Goal: Task Accomplishment & Management: Manage account settings

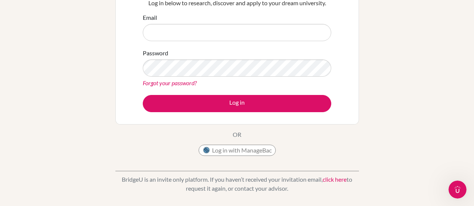
scroll to position [86, 0]
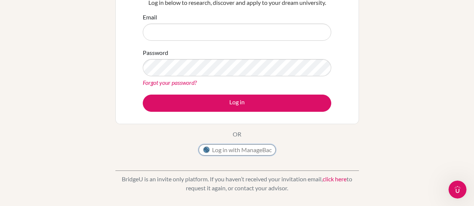
click at [240, 149] on button "Log in with ManageBac" at bounding box center [236, 150] width 77 height 11
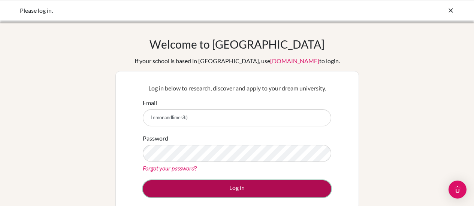
click at [194, 188] on button "Log in" at bounding box center [237, 188] width 188 height 17
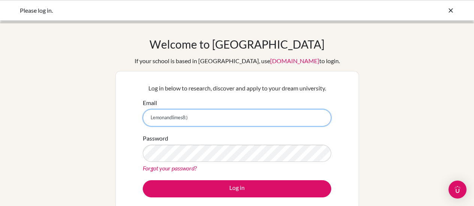
click at [171, 117] on input "Lemonandlimes8:)" at bounding box center [237, 117] width 188 height 17
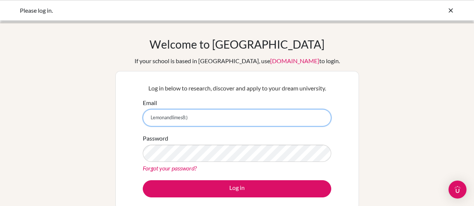
click at [171, 117] on input "Lemonandlimes8:)" at bounding box center [237, 117] width 188 height 17
type input "[EMAIL_ADDRESS][DOMAIN_NAME]"
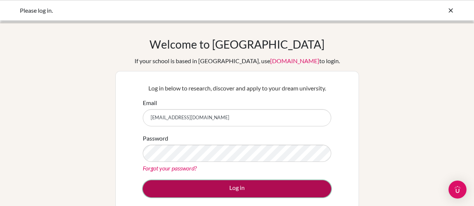
click at [242, 186] on button "Log in" at bounding box center [237, 188] width 188 height 17
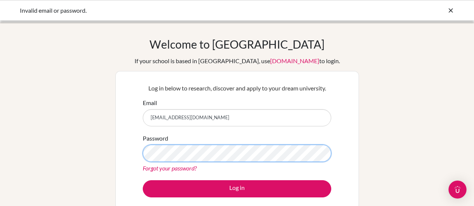
click at [143, 180] on button "Log in" at bounding box center [237, 188] width 188 height 17
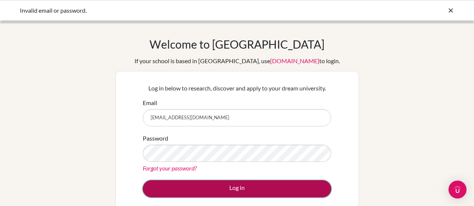
click at [222, 191] on button "Log in" at bounding box center [237, 188] width 188 height 17
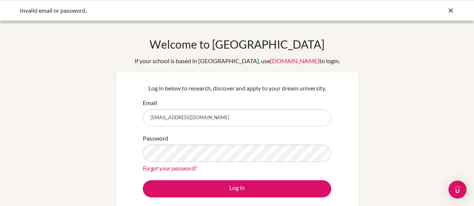
click at [159, 166] on link "Forgot your password?" at bounding box center [170, 168] width 54 height 7
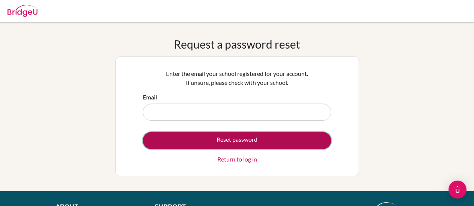
click at [204, 144] on button "Reset password" at bounding box center [237, 140] width 188 height 17
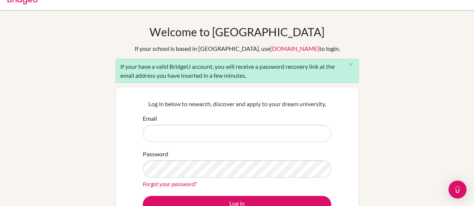
scroll to position [14, 0]
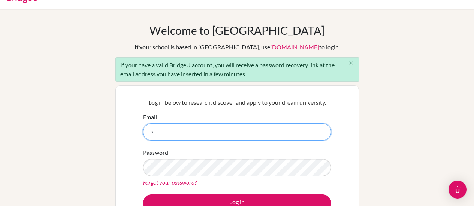
type input "[EMAIL_ADDRESS][DOMAIN_NAME]"
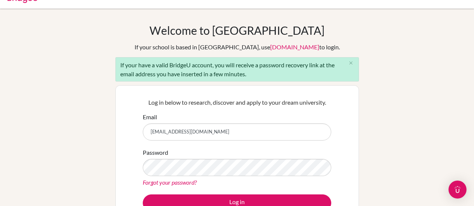
click at [178, 185] on link "Forgot your password?" at bounding box center [170, 182] width 54 height 7
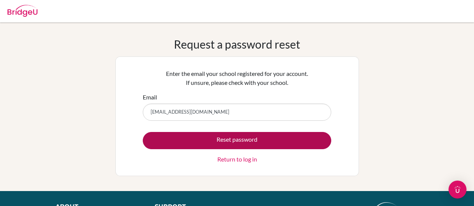
type input "s.maya.2027@mis.sch.id"
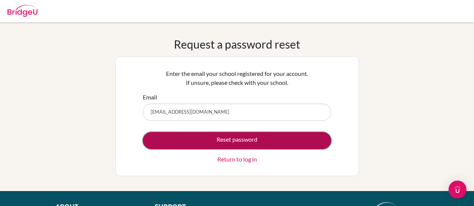
click at [272, 135] on button "Reset password" at bounding box center [237, 140] width 188 height 17
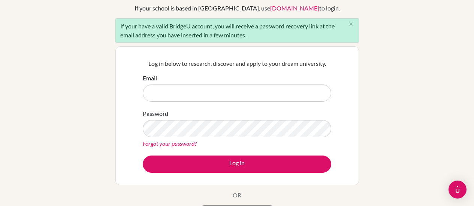
scroll to position [52, 0]
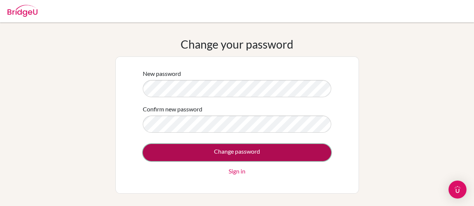
click at [230, 152] on input "Change password" at bounding box center [237, 152] width 188 height 17
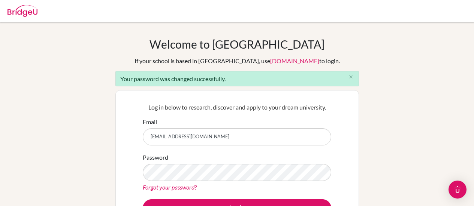
type input "[EMAIL_ADDRESS][DOMAIN_NAME]"
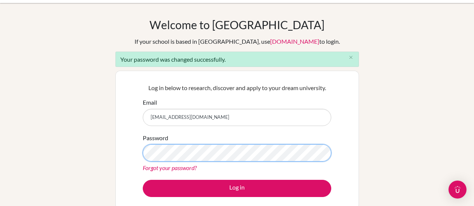
scroll to position [20, 0]
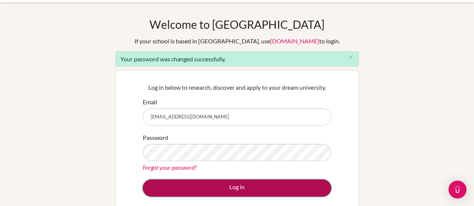
click at [249, 189] on button "Log in" at bounding box center [237, 188] width 188 height 17
